Goal: Task Accomplishment & Management: Manage account settings

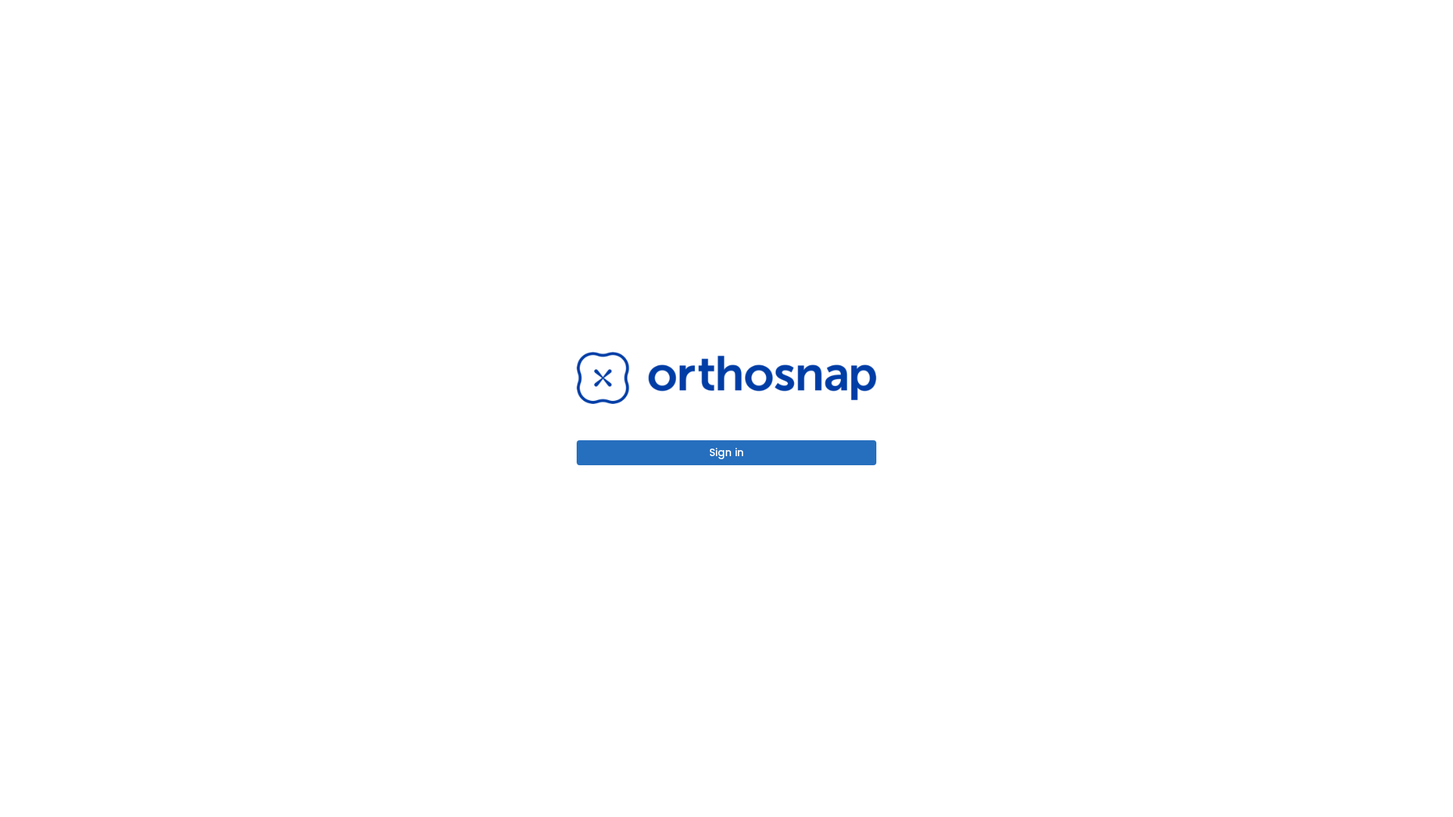
click at [726, 452] on button "Sign in" at bounding box center [726, 452] width 300 height 25
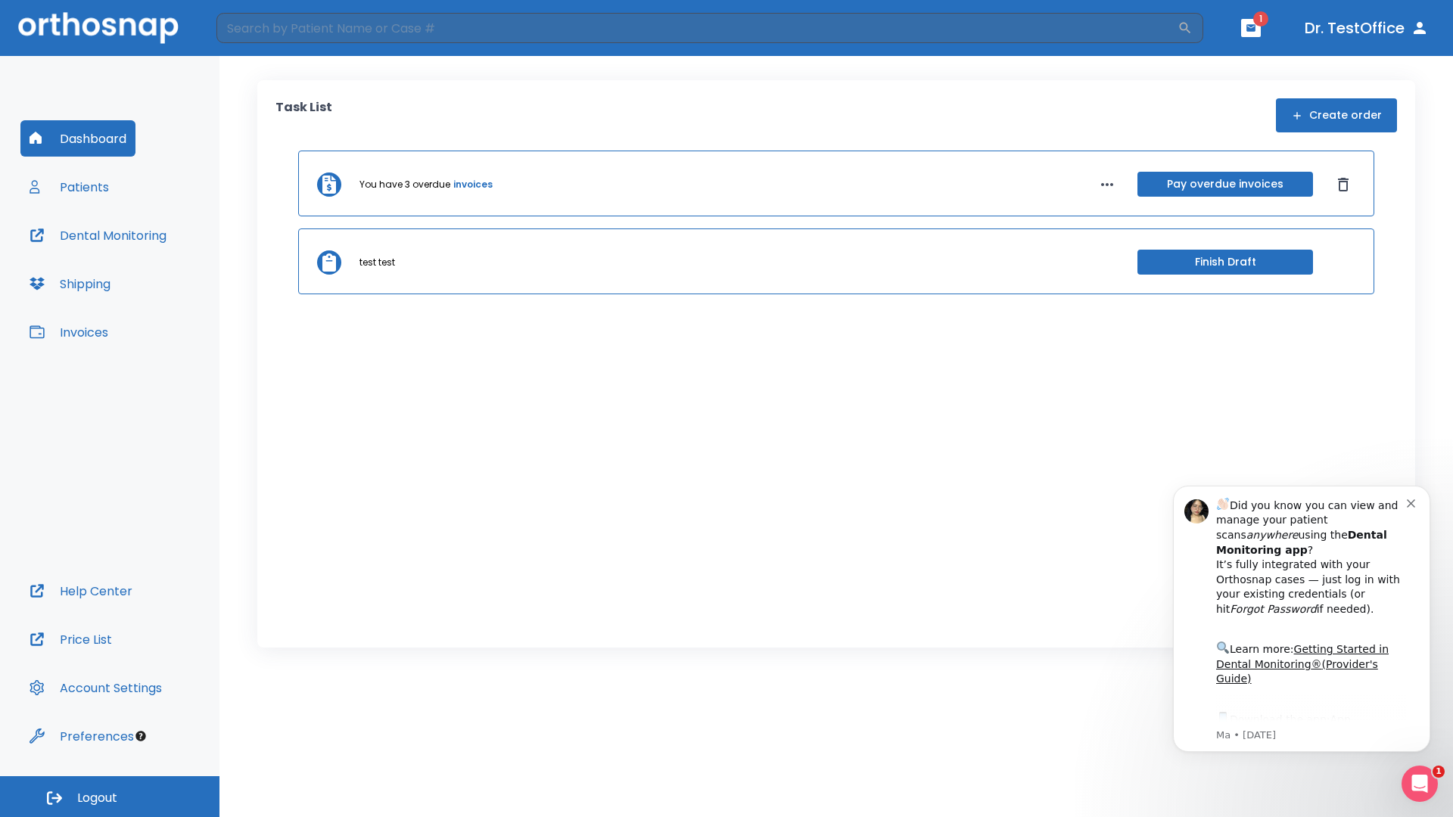
click at [110, 797] on span "Logout" at bounding box center [97, 798] width 40 height 17
